Goal: Complete application form

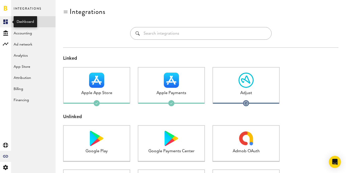
click at [6, 21] on rect at bounding box center [6, 22] width 6 height 6
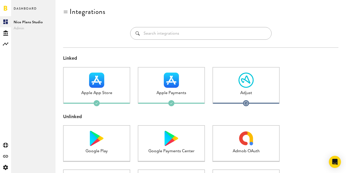
click at [6, 9] on link at bounding box center [6, 8] width 4 height 5
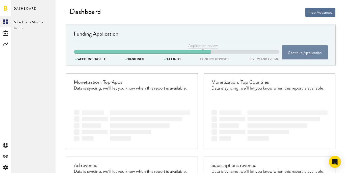
click at [304, 53] on button "Continue Application" at bounding box center [305, 52] width 46 height 14
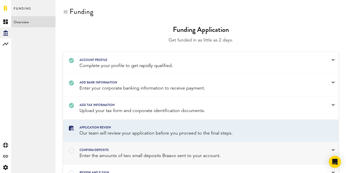
click at [193, 154] on div "Enter the amounts of two small deposits Braavo sent to your account." at bounding box center [195, 156] width 230 height 6
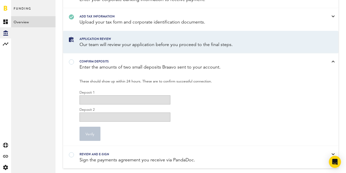
click at [80, 59] on div at bounding box center [195, 59] width 230 height 0
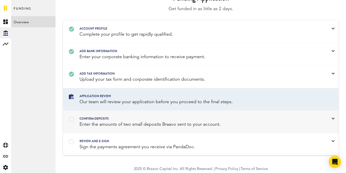
scroll to position [31, 0]
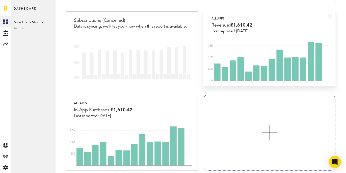
scroll to position [313, 0]
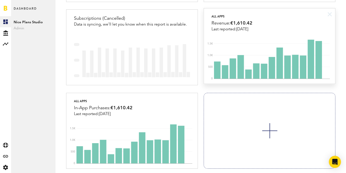
click at [227, 24] on div "Revenue: €1,610.42" at bounding box center [232, 23] width 41 height 8
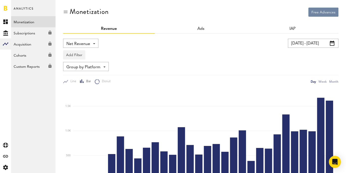
click at [323, 12] on button "Free Advances" at bounding box center [324, 12] width 30 height 9
